Goal: Information Seeking & Learning: Learn about a topic

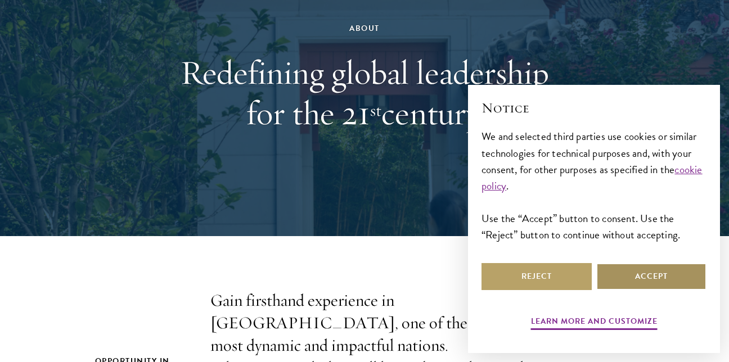
click at [637, 272] on button "Accept" at bounding box center [651, 276] width 110 height 27
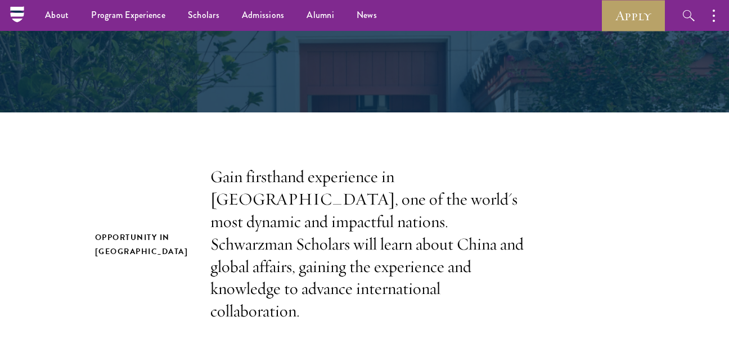
scroll to position [70, 0]
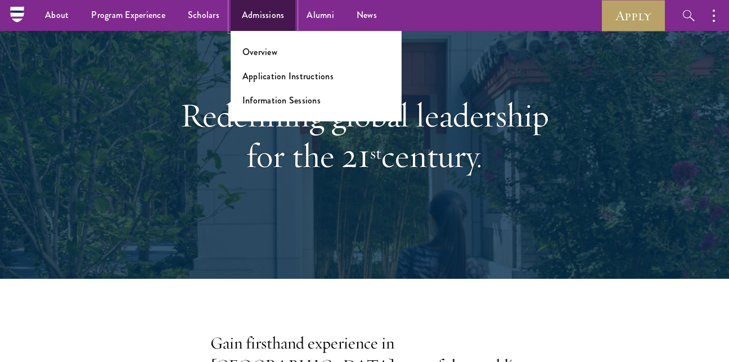
click at [262, 11] on link "Admissions" at bounding box center [263, 15] width 65 height 31
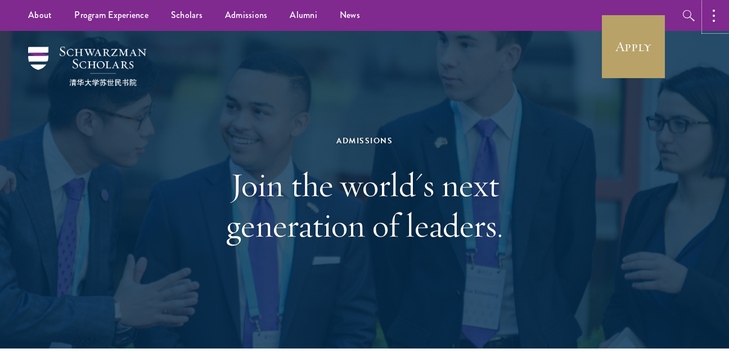
drag, startPoint x: 729, startPoint y: 25, endPoint x: 735, endPoint y: 32, distance: 8.8
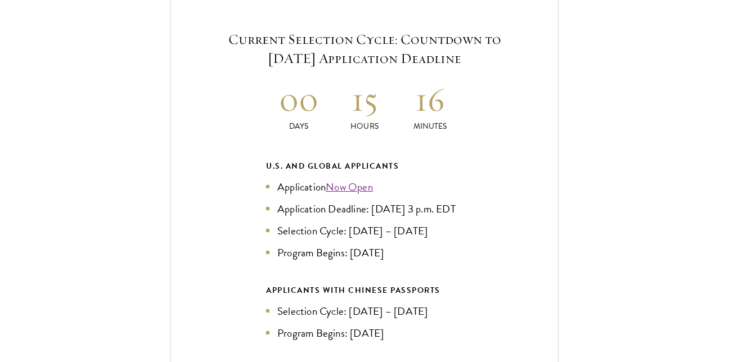
scroll to position [2435, 0]
